Goal: Navigation & Orientation: Find specific page/section

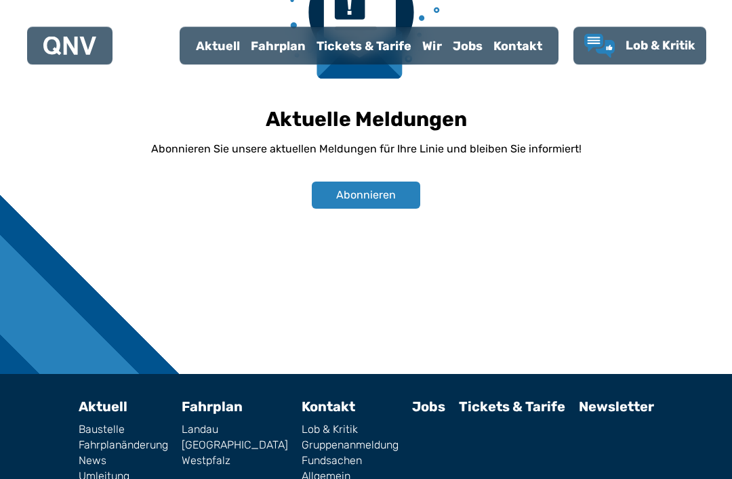
scroll to position [984, 0]
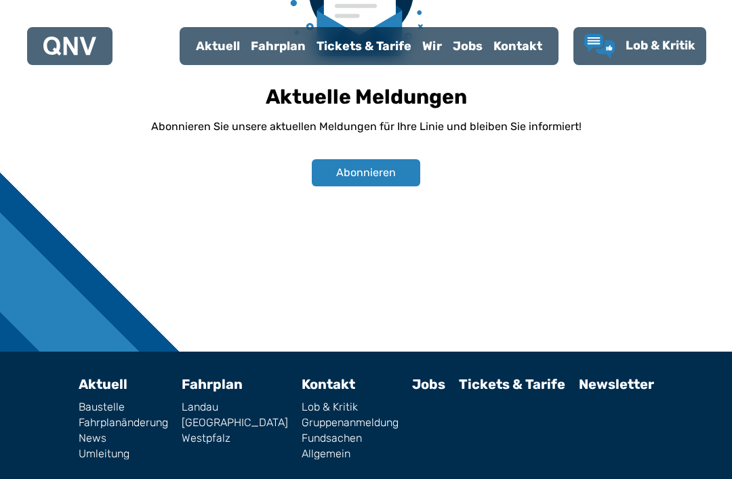
click at [316, 405] on link "Lob & Kritik" at bounding box center [349, 407] width 97 height 11
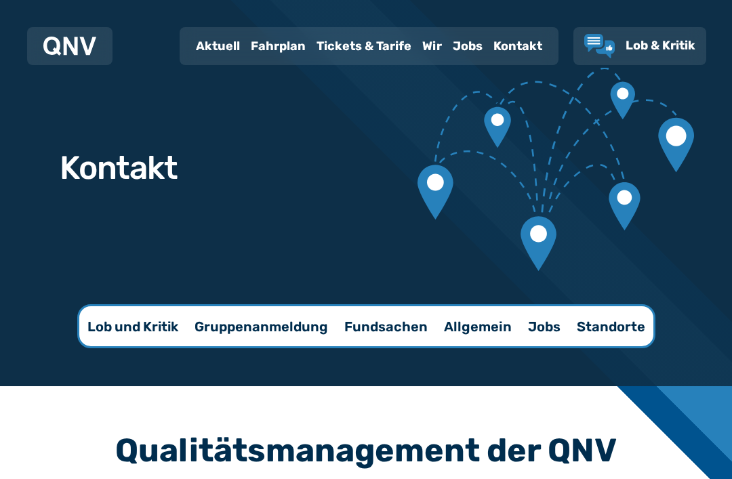
click at [655, 35] on link "Lob & Kritik" at bounding box center [639, 46] width 111 height 24
click at [612, 49] on use "Lob & Kritik" at bounding box center [599, 46] width 30 height 24
click at [542, 326] on p "Jobs" at bounding box center [544, 326] width 33 height 19
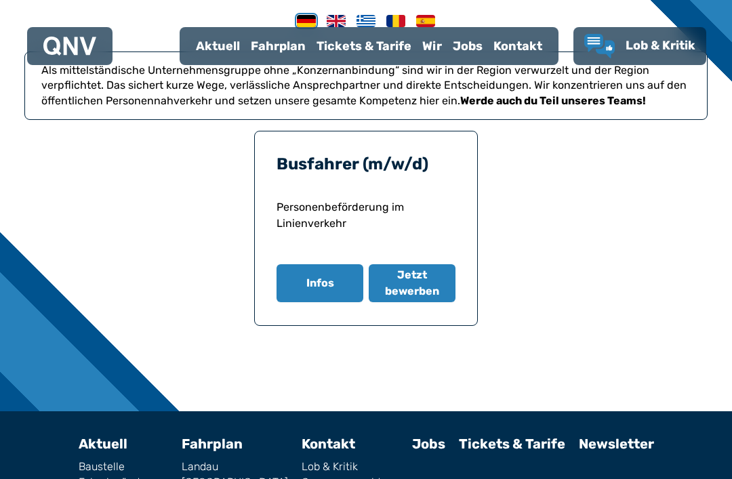
scroll to position [478, 0]
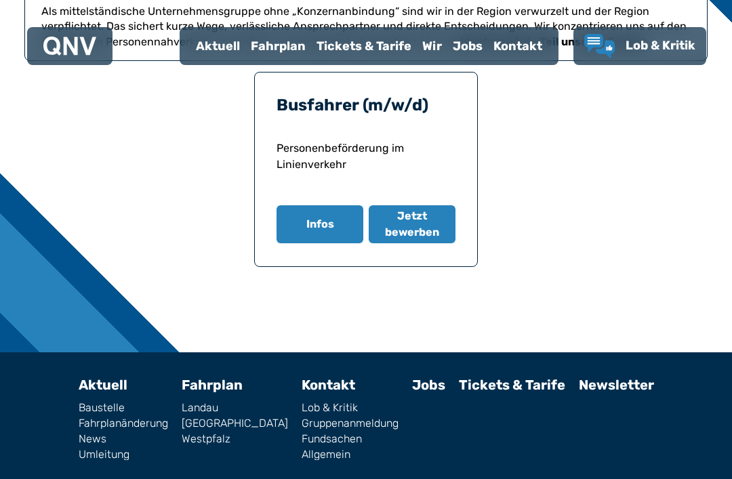
click at [303, 438] on link "Fundsachen" at bounding box center [349, 439] width 97 height 11
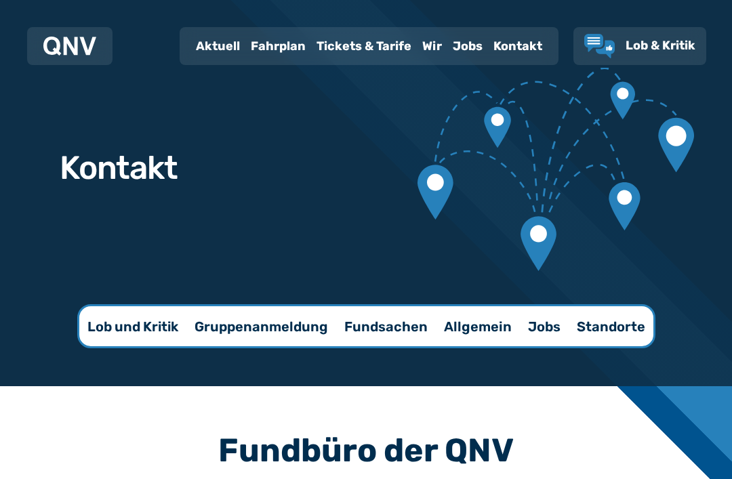
click at [84, 33] on div at bounding box center [69, 46] width 53 height 27
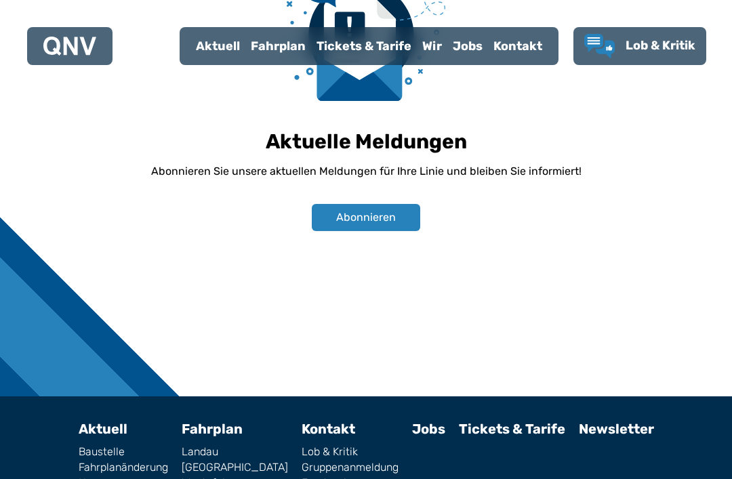
scroll to position [984, 0]
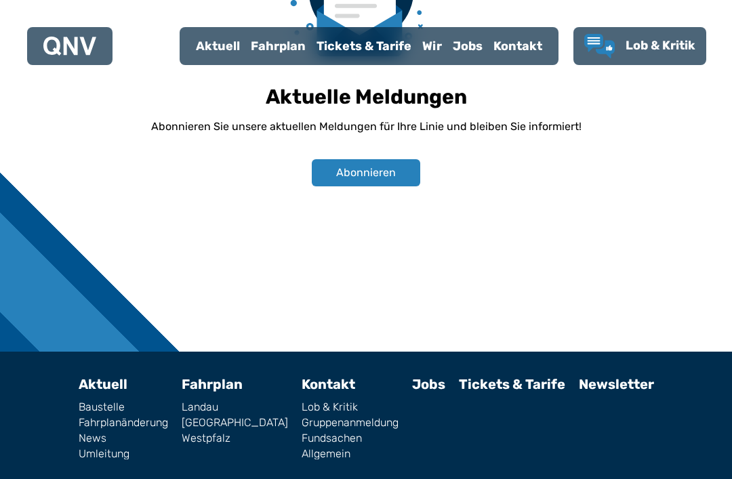
click at [230, 440] on link "Westpfalz" at bounding box center [235, 438] width 106 height 11
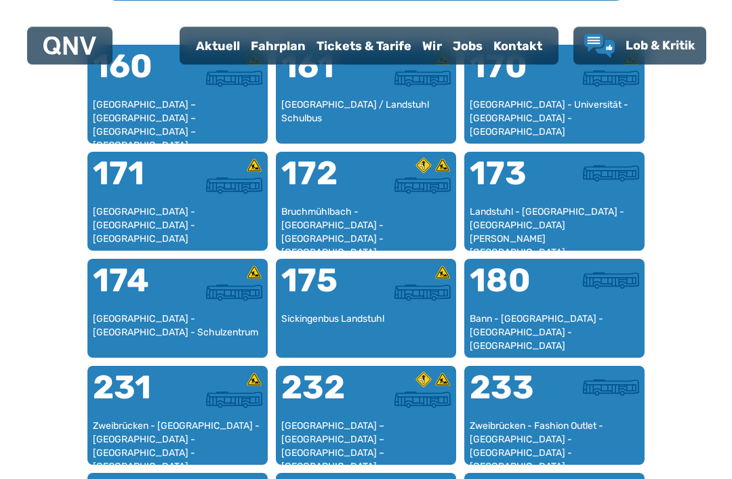
scroll to position [885, 0]
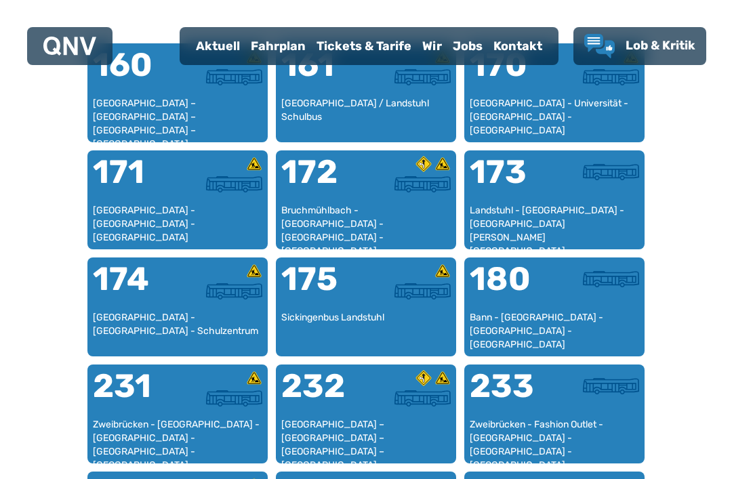
click at [550, 211] on div "Landstuhl - [GEOGRAPHIC_DATA] - [GEOGRAPHIC_DATA][PERSON_NAME][GEOGRAPHIC_DATA]" at bounding box center [553, 224] width 169 height 40
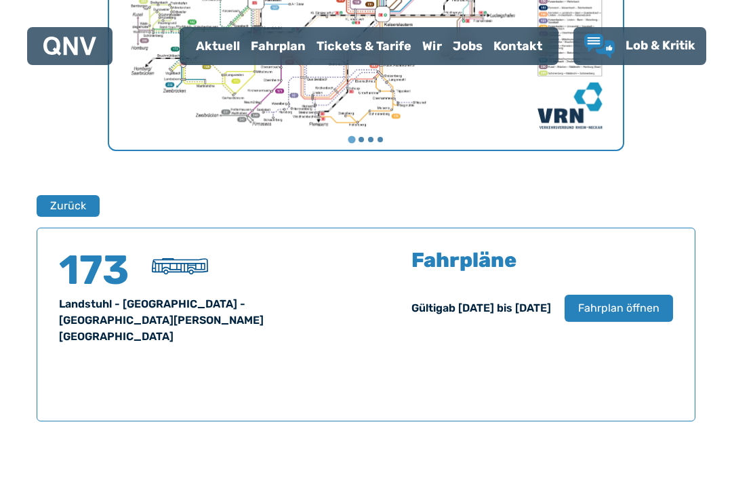
scroll to position [893, 0]
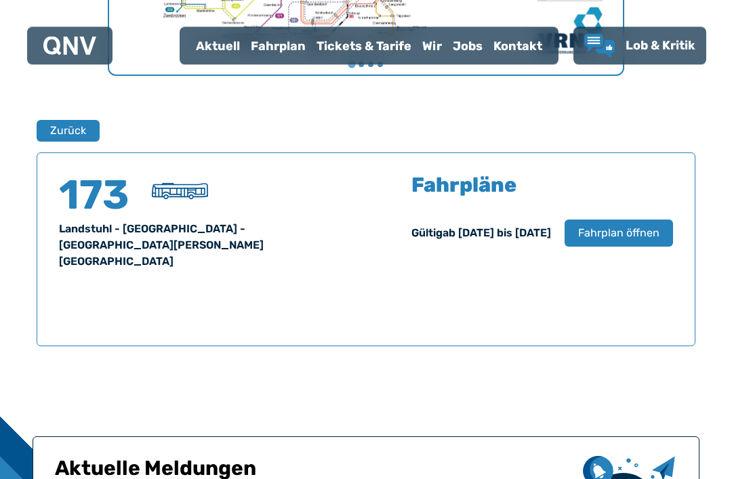
click at [615, 232] on span "Fahrplan öffnen" at bounding box center [618, 234] width 81 height 16
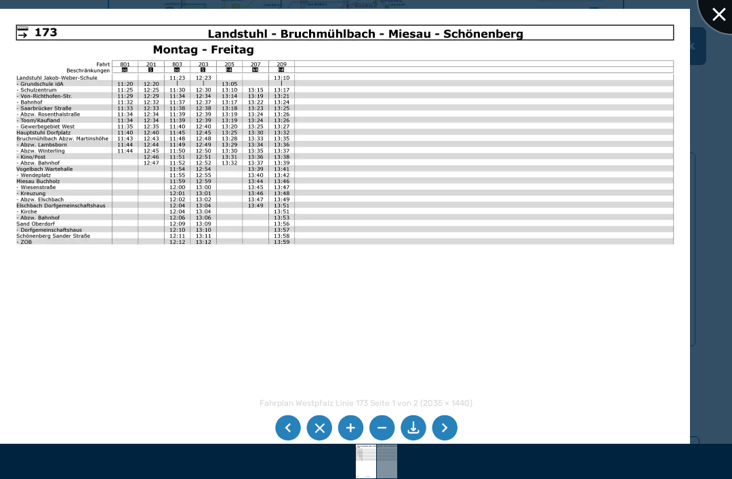
click at [728, 7] on div at bounding box center [732, 0] width 68 height 68
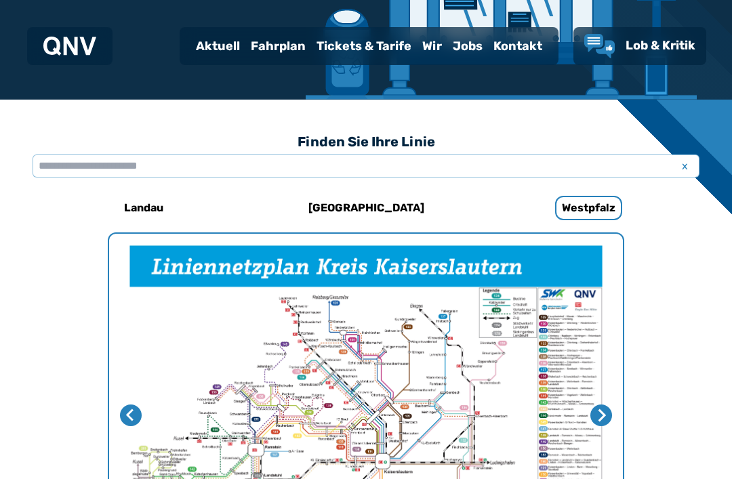
scroll to position [284, 0]
